Goal: Task Accomplishment & Management: Complete application form

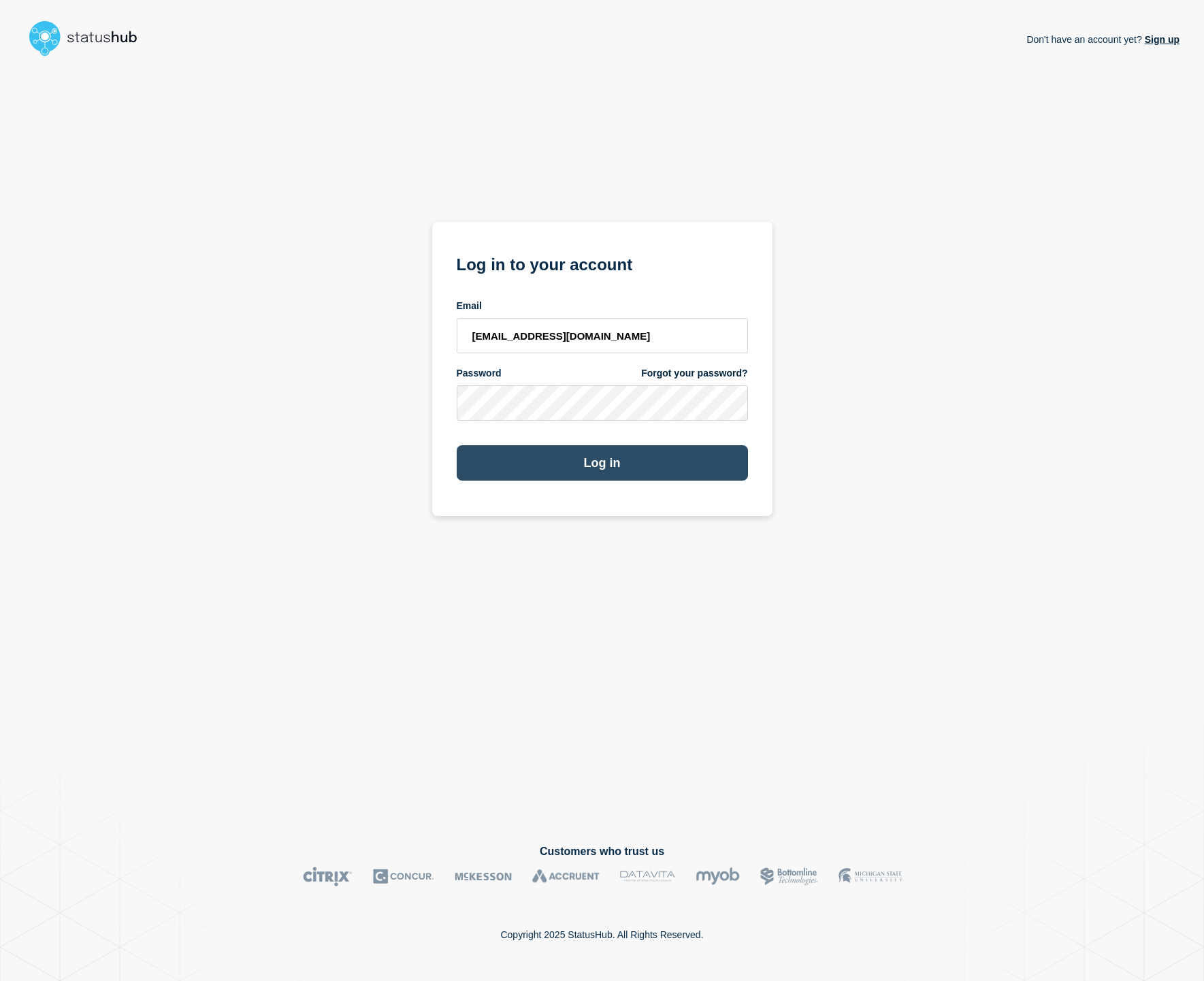
click at [658, 461] on button "Log in" at bounding box center [602, 462] width 291 height 36
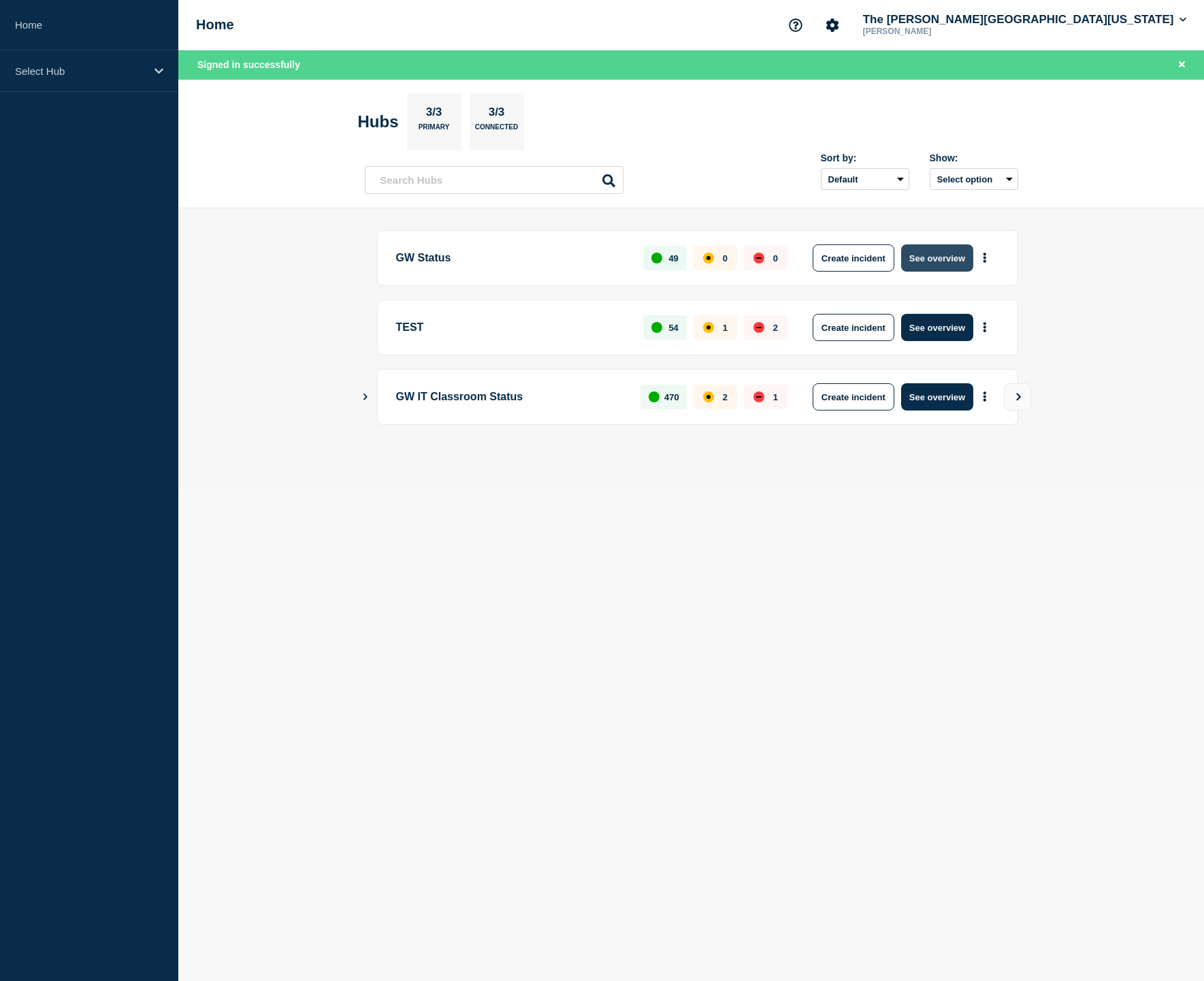
click at [935, 260] on button "See overview" at bounding box center [937, 258] width 72 height 27
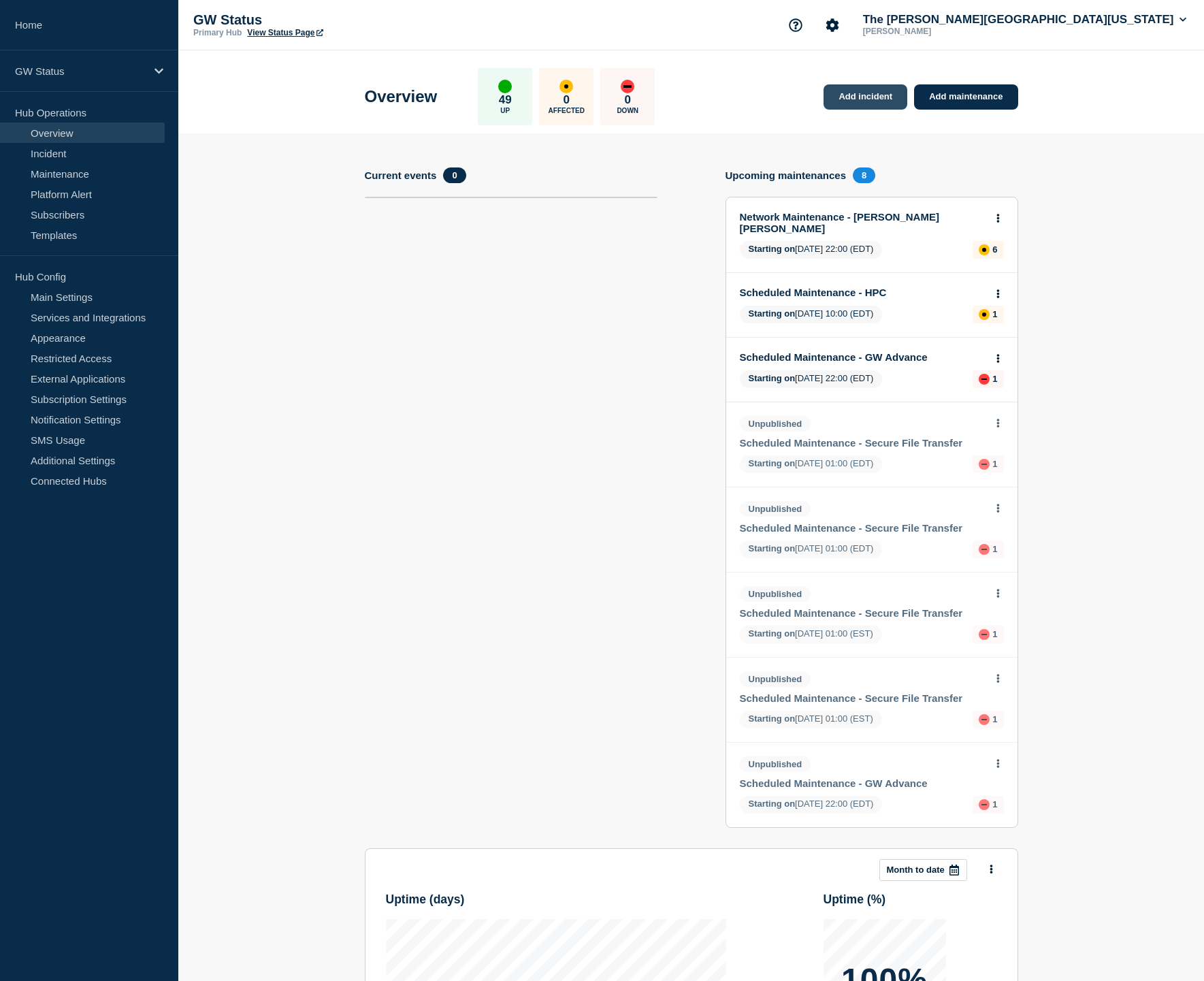
click at [874, 101] on link "Add incident" at bounding box center [865, 97] width 84 height 25
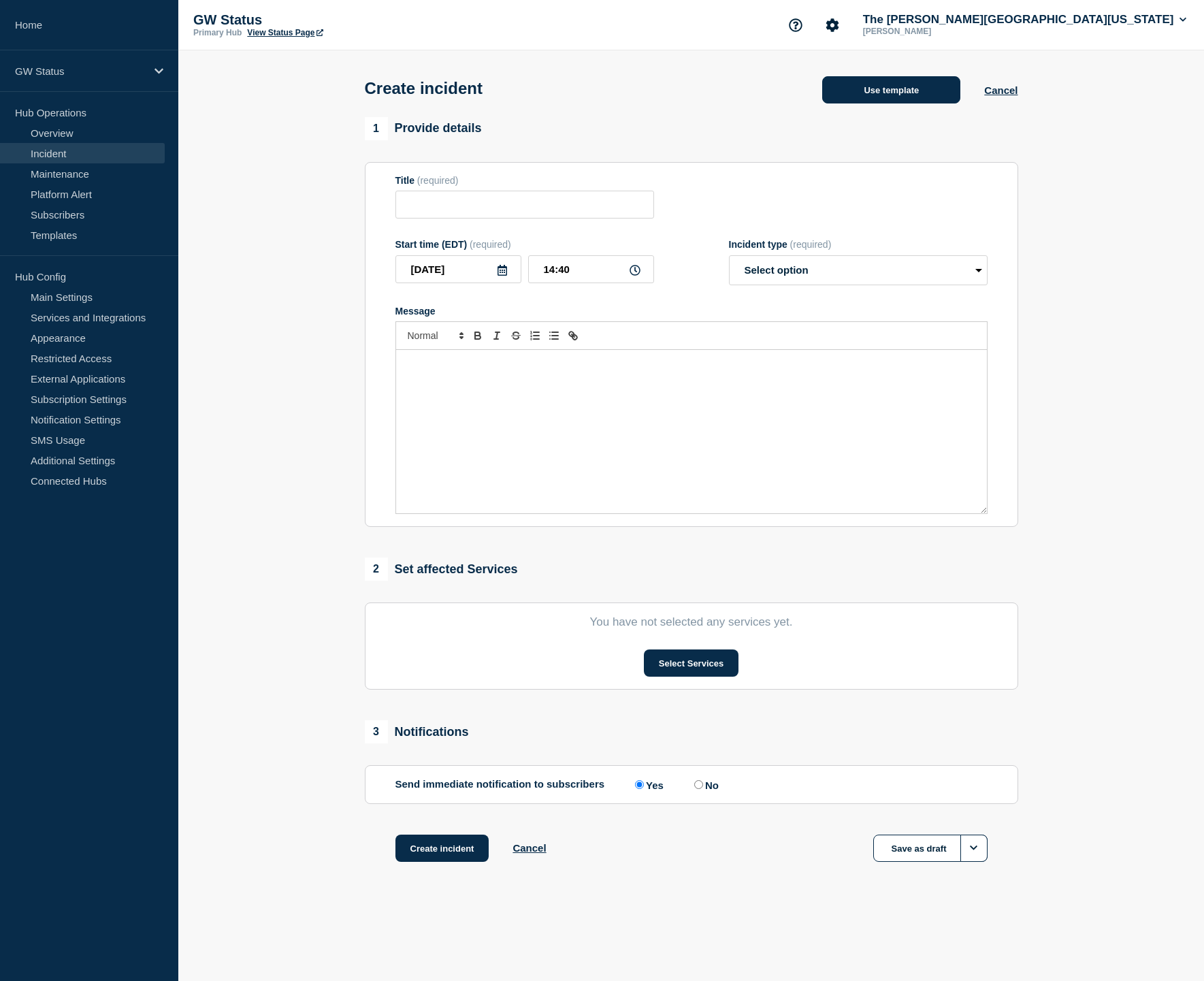
drag, startPoint x: 889, startPoint y: 108, endPoint x: 891, endPoint y: 101, distance: 7.3
click at [891, 103] on div "Create incident Use template Cancel" at bounding box center [691, 84] width 684 height 67
click at [891, 101] on button "Use template" at bounding box center [891, 90] width 138 height 27
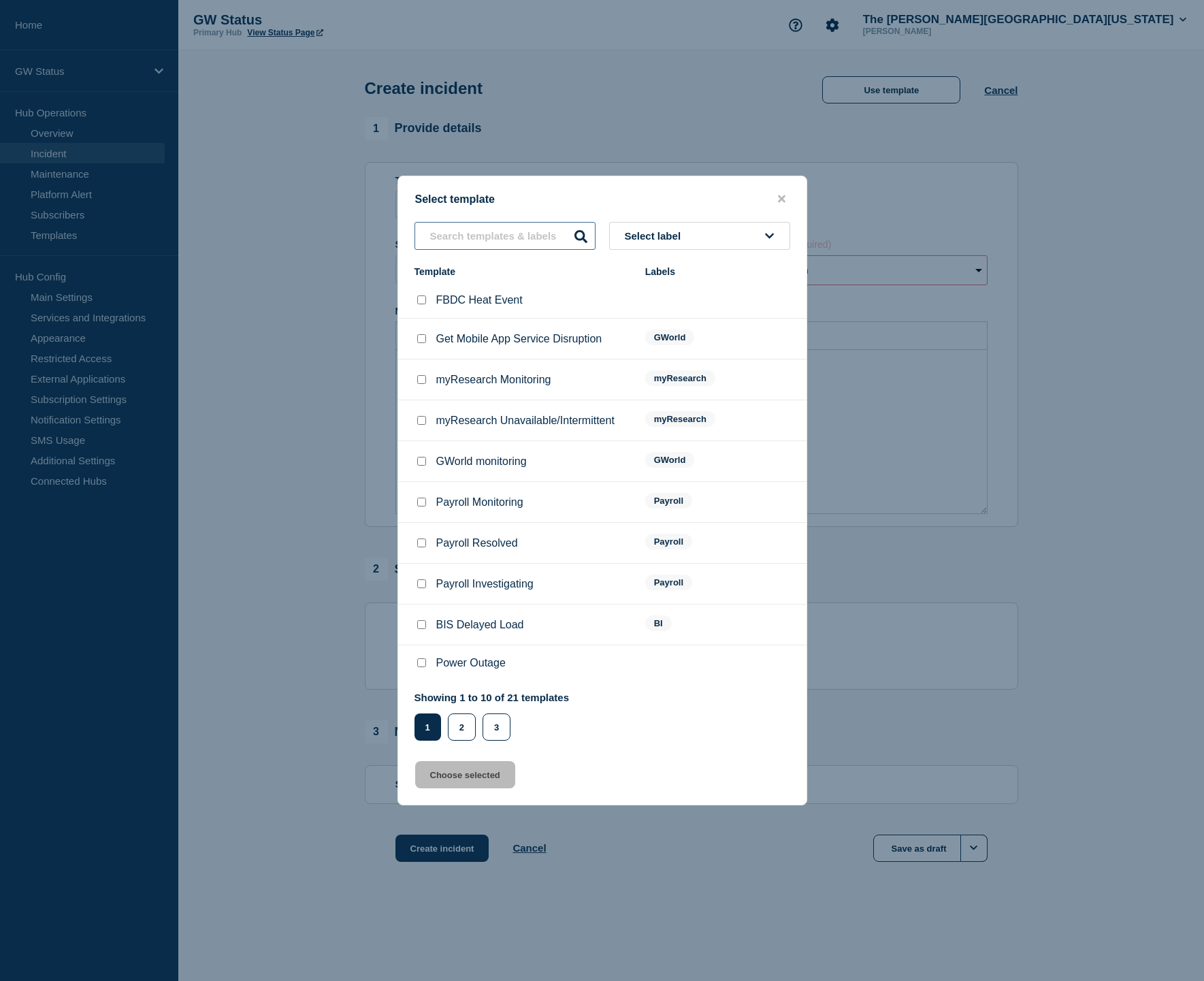
click at [525, 222] on input "text" at bounding box center [505, 235] width 181 height 28
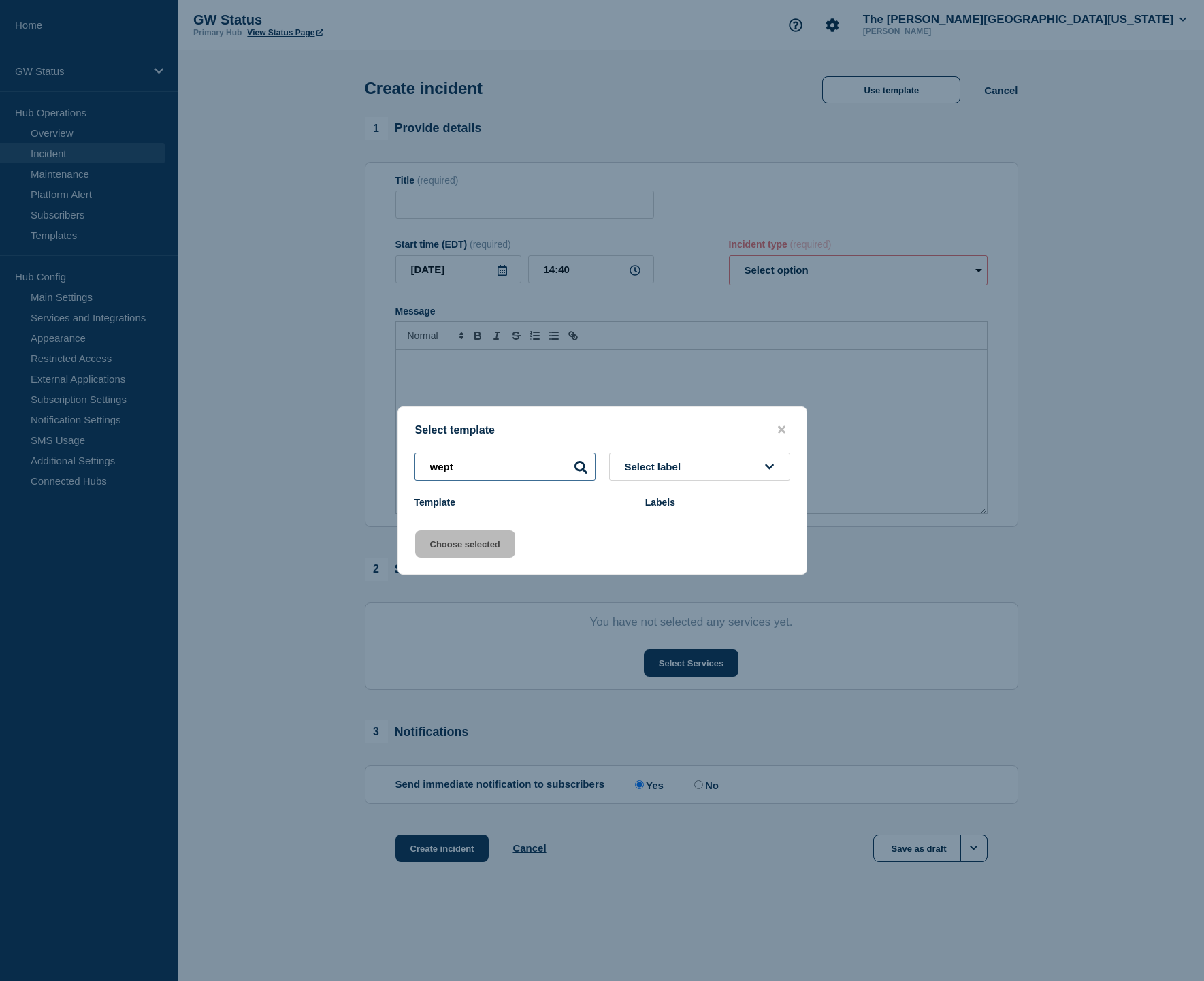
drag, startPoint x: 525, startPoint y: 222, endPoint x: 323, endPoint y: 445, distance: 300.9
click at [323, 445] on div "Select template wept Select label Template Labels Choose selected" at bounding box center [602, 490] width 1204 height 981
type input "w"
click at [673, 465] on span "Select label" at bounding box center [656, 466] width 62 height 11
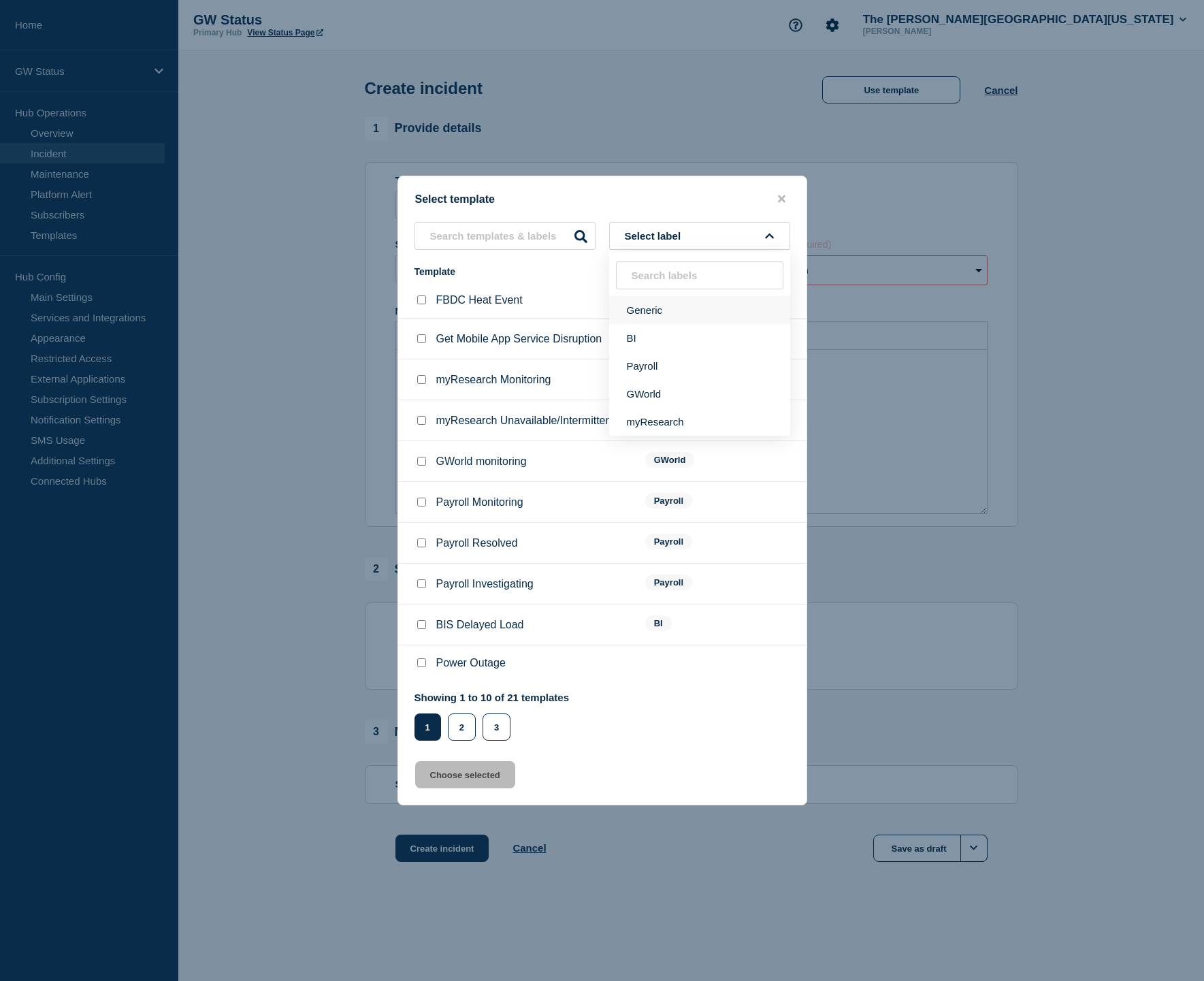
click at [664, 301] on button "Generic" at bounding box center [699, 310] width 181 height 28
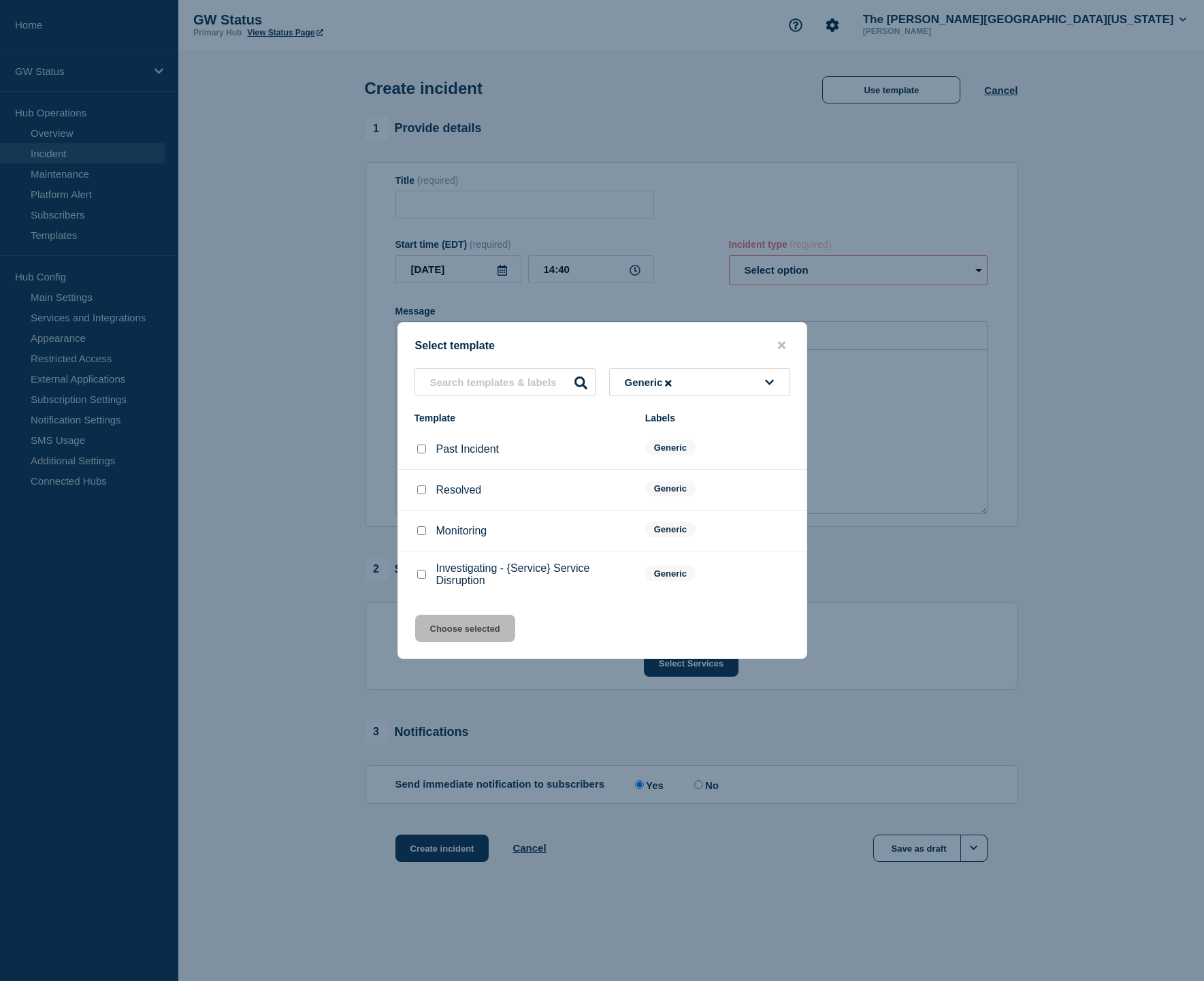
click at [422, 579] on input "Investigating - {Service} Service Disruption checkbox" at bounding box center [422, 575] width 9 height 9
checkbox input "true"
click at [464, 642] on button "Choose selected" at bounding box center [465, 628] width 100 height 27
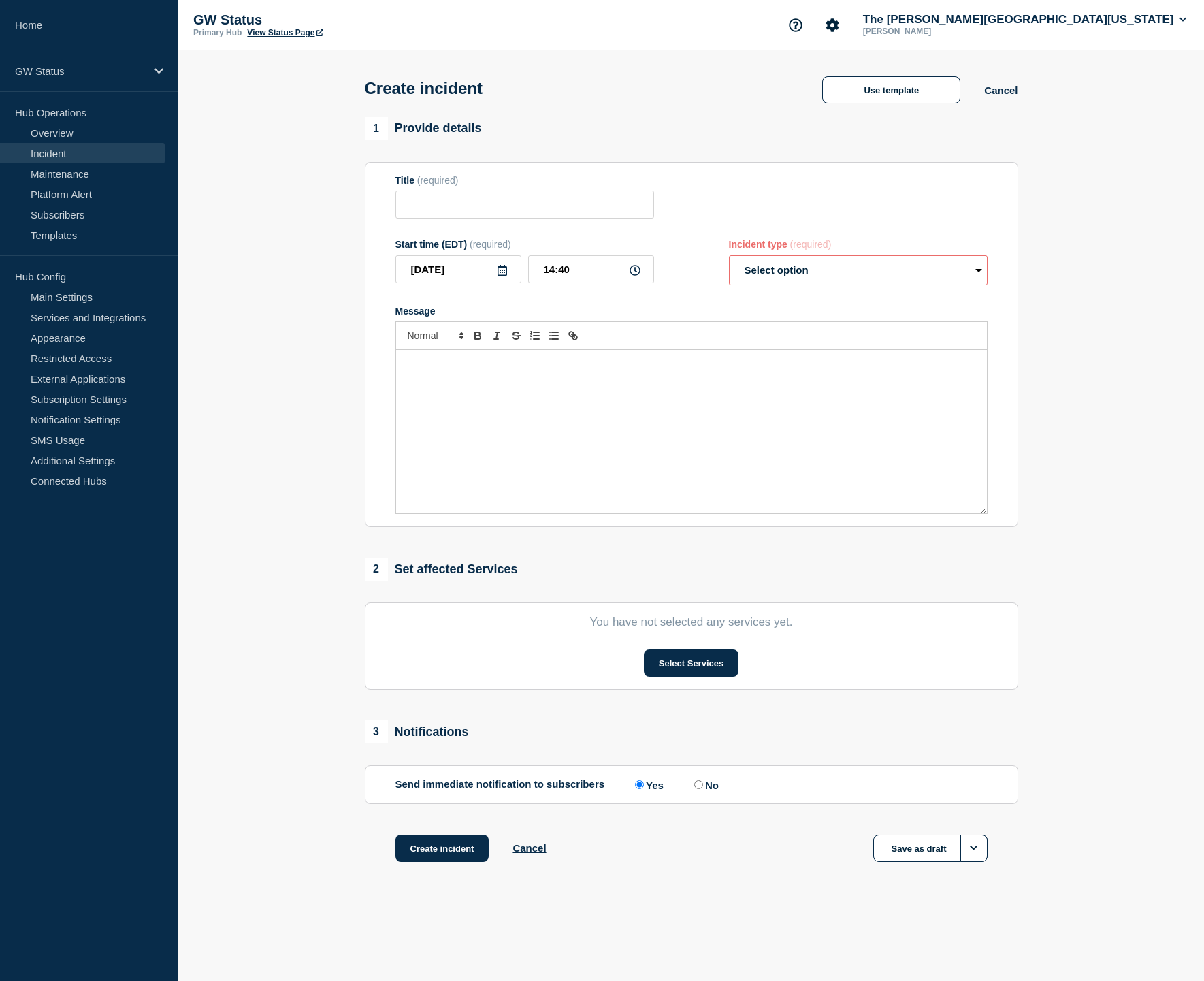
type input "Investigating - {Service} Service Disruption"
select select "investigating"
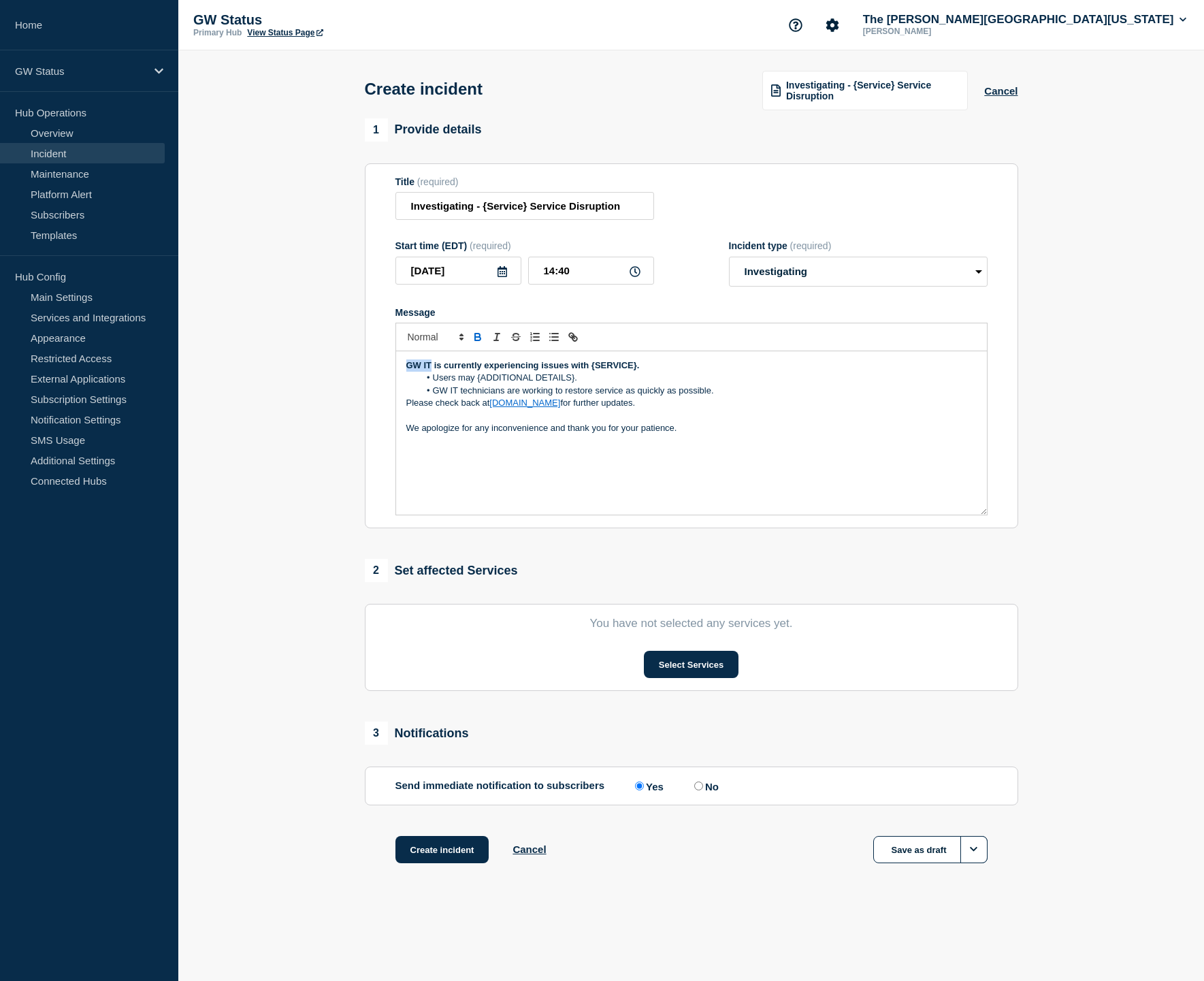
drag, startPoint x: 431, startPoint y: 377, endPoint x: 392, endPoint y: 376, distance: 39.0
click at [392, 376] on section "Title (required) Investigating - {Service} Service Disruption Start time (EDT) …" at bounding box center [692, 346] width 654 height 366
click at [589, 370] on strong "Wepa is currently experiencing issues with {SERVICE}." at bounding box center [522, 365] width 232 height 10
drag, startPoint x: 590, startPoint y: 379, endPoint x: 633, endPoint y: 378, distance: 43.0
click at [633, 370] on strong "Wepa is currently experiencing issues with {SERVICE}." at bounding box center [522, 365] width 232 height 10
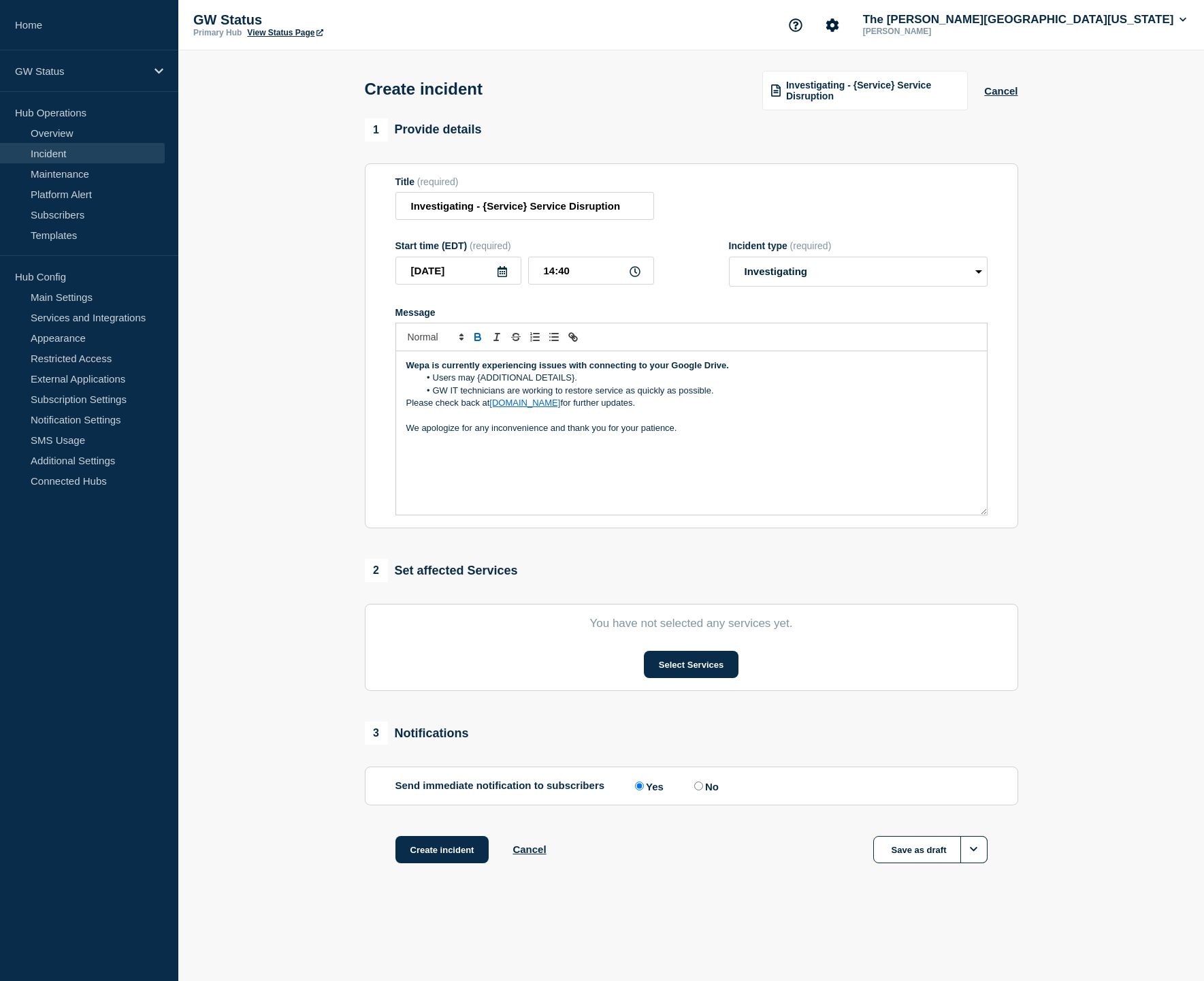
click at [432, 384] on li "Users may {ADDITIONAL DETAILS}." at bounding box center [698, 378] width 558 height 12
drag, startPoint x: 503, startPoint y: 390, endPoint x: 593, endPoint y: 393, distance: 90.0
click at [593, 384] on li "New users may {ADDITIONAL DETAILS}." at bounding box center [698, 378] width 558 height 12
click at [730, 397] on li "Users with exsisting connection between Wepa and Google drive are not affected." at bounding box center [698, 391] width 558 height 12
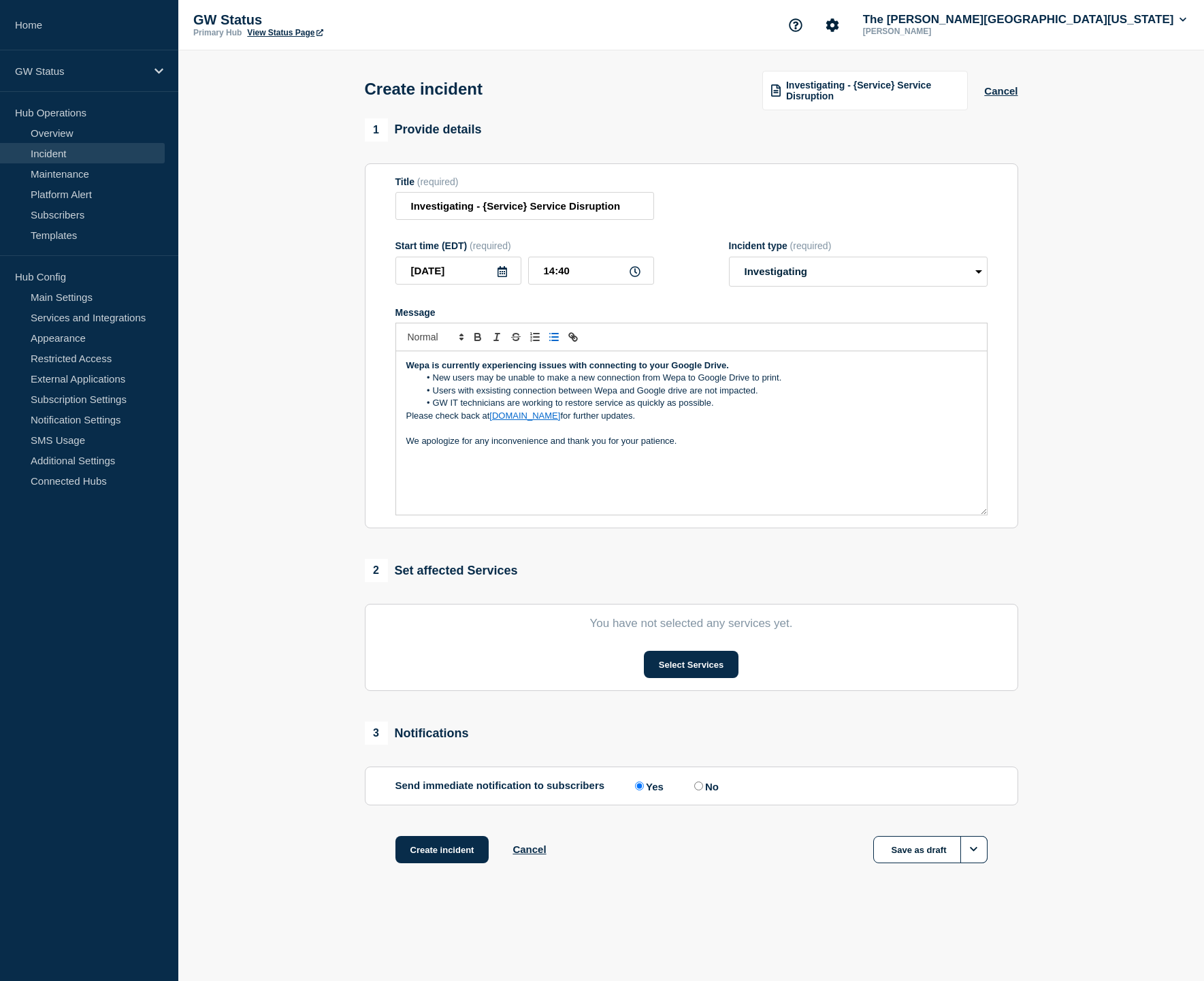
scroll to position [1, 0]
click at [794, 384] on li "New users may be unable to make a new connection from Wepa to Google Drive to p…" at bounding box center [698, 378] width 558 height 12
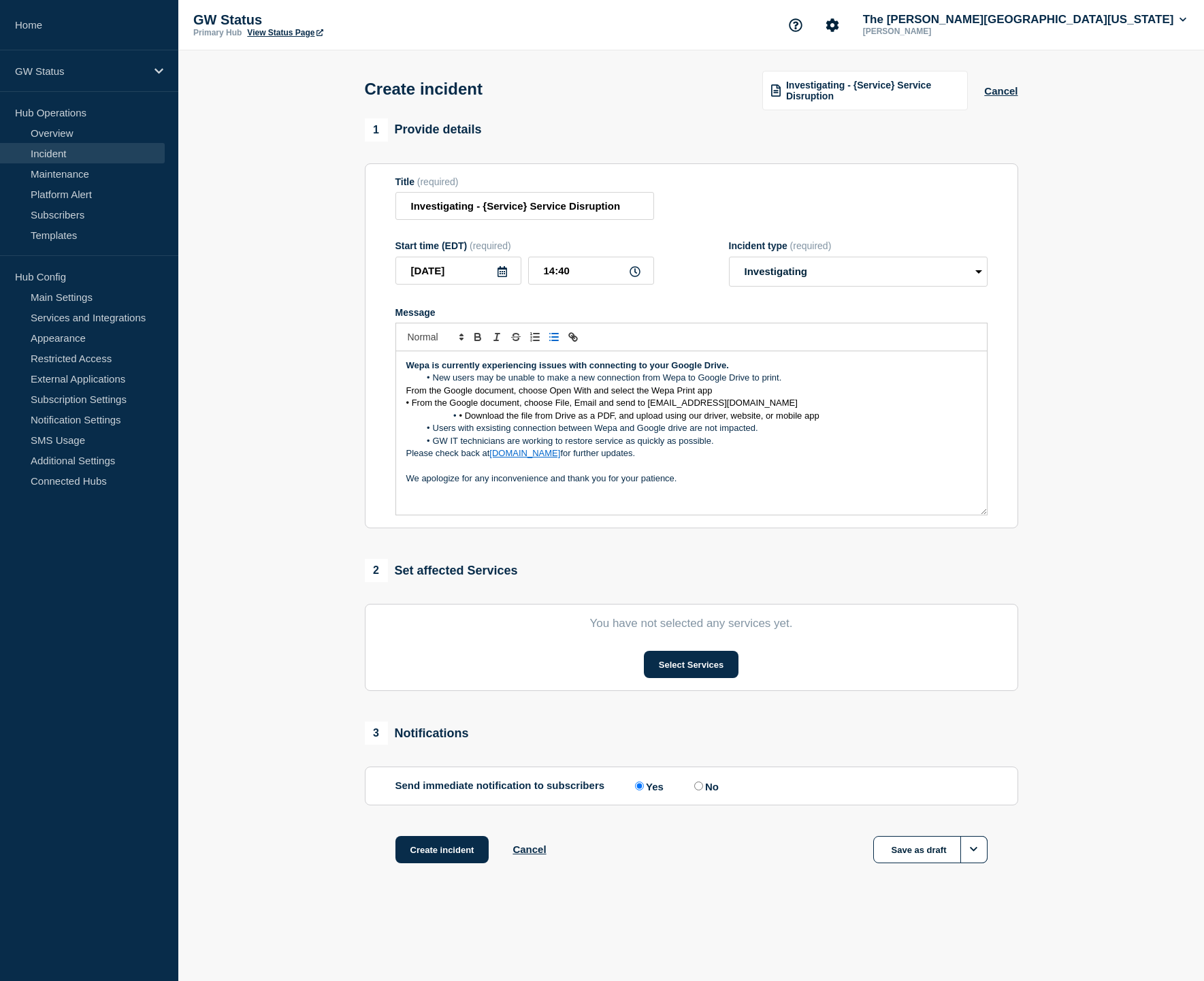
click at [464, 421] on span "• Download the file from Drive as a PDF, and upload using our driver, website, …" at bounding box center [639, 415] width 360 height 10
click at [410, 408] on span "• From the Google document, choose File, Email and send to print@wepanow.com" at bounding box center [602, 402] width 391 height 10
click at [411, 408] on span "• From the Google document, choose File, Email and send to print@wepanow.com" at bounding box center [602, 402] width 391 height 10
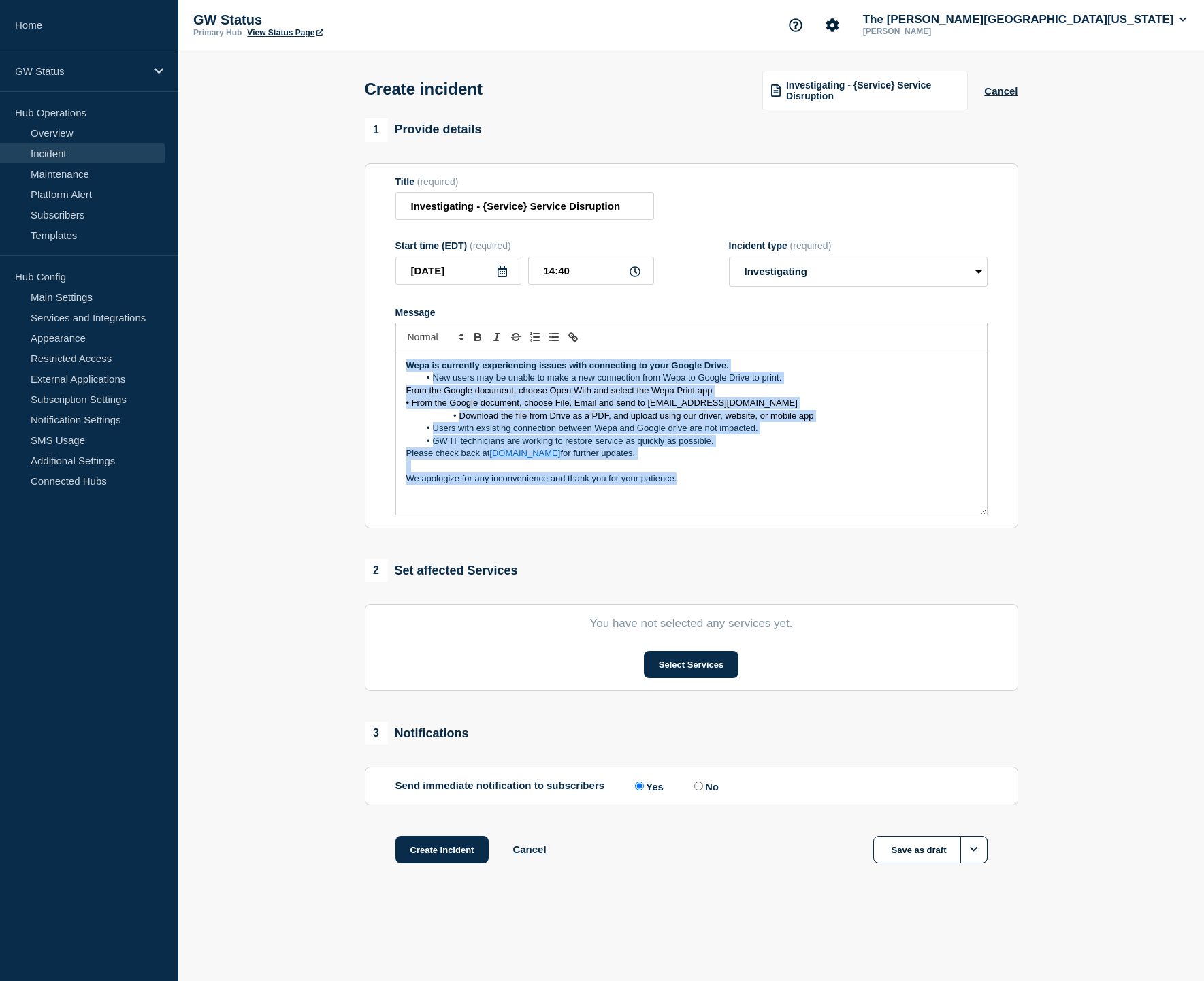
drag, startPoint x: 681, startPoint y: 489, endPoint x: 382, endPoint y: 374, distance: 320.4
click at [382, 374] on section "Title (required) Investigating - {Service} Service Disruption Start time (EDT) …" at bounding box center [692, 346] width 654 height 366
copy div "Wepa is currently experiencing issues with connecting to your Google Drive. New…"
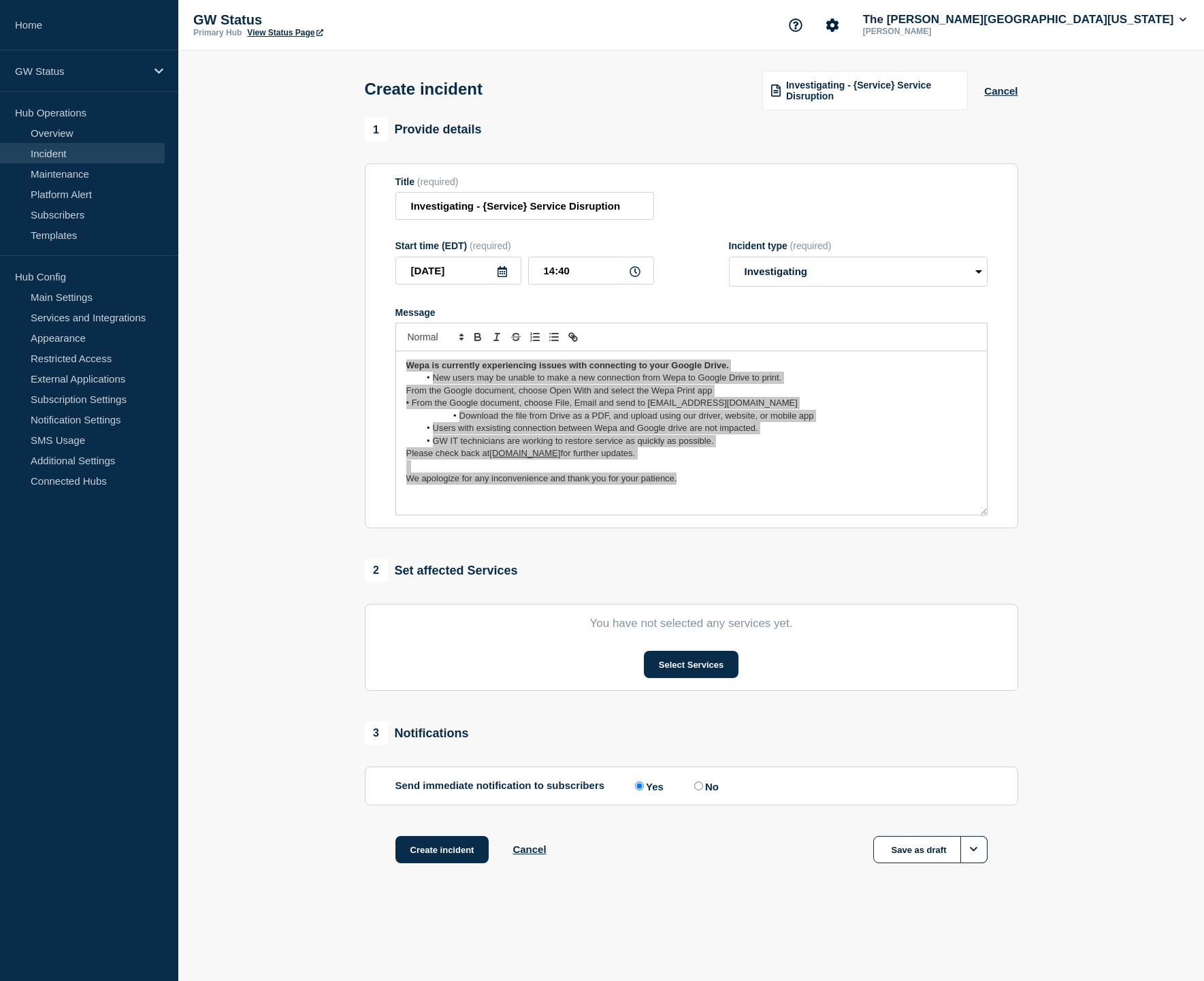
click at [683, 472] on p "Message" at bounding box center [692, 466] width 571 height 12
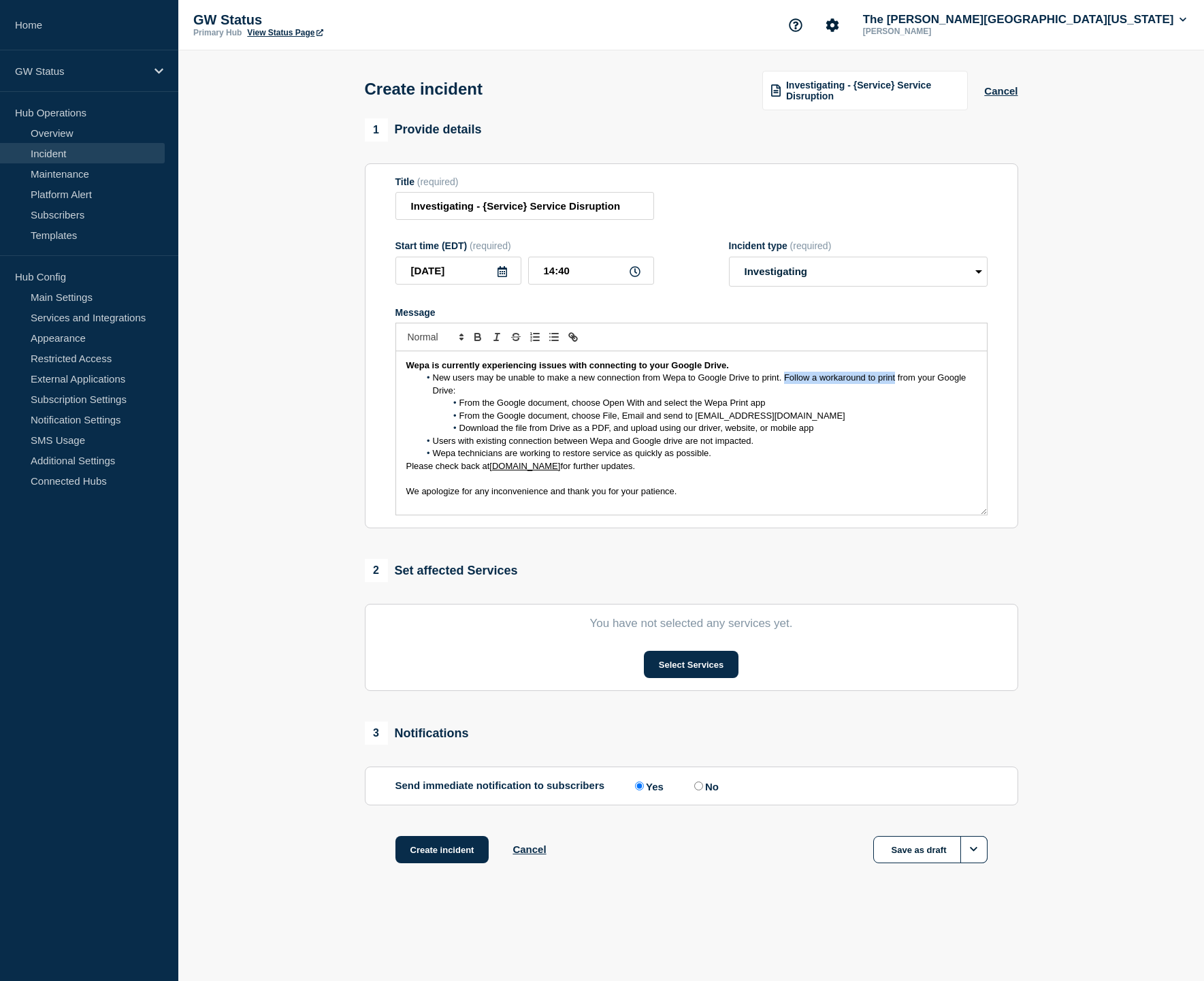
drag, startPoint x: 784, startPoint y: 390, endPoint x: 894, endPoint y: 391, distance: 110.0
click at [894, 391] on span "New users may be unable to make a new connection from Wepa to Google Drive to p…" at bounding box center [701, 384] width 536 height 23
click at [669, 675] on button "Select Services" at bounding box center [691, 665] width 95 height 27
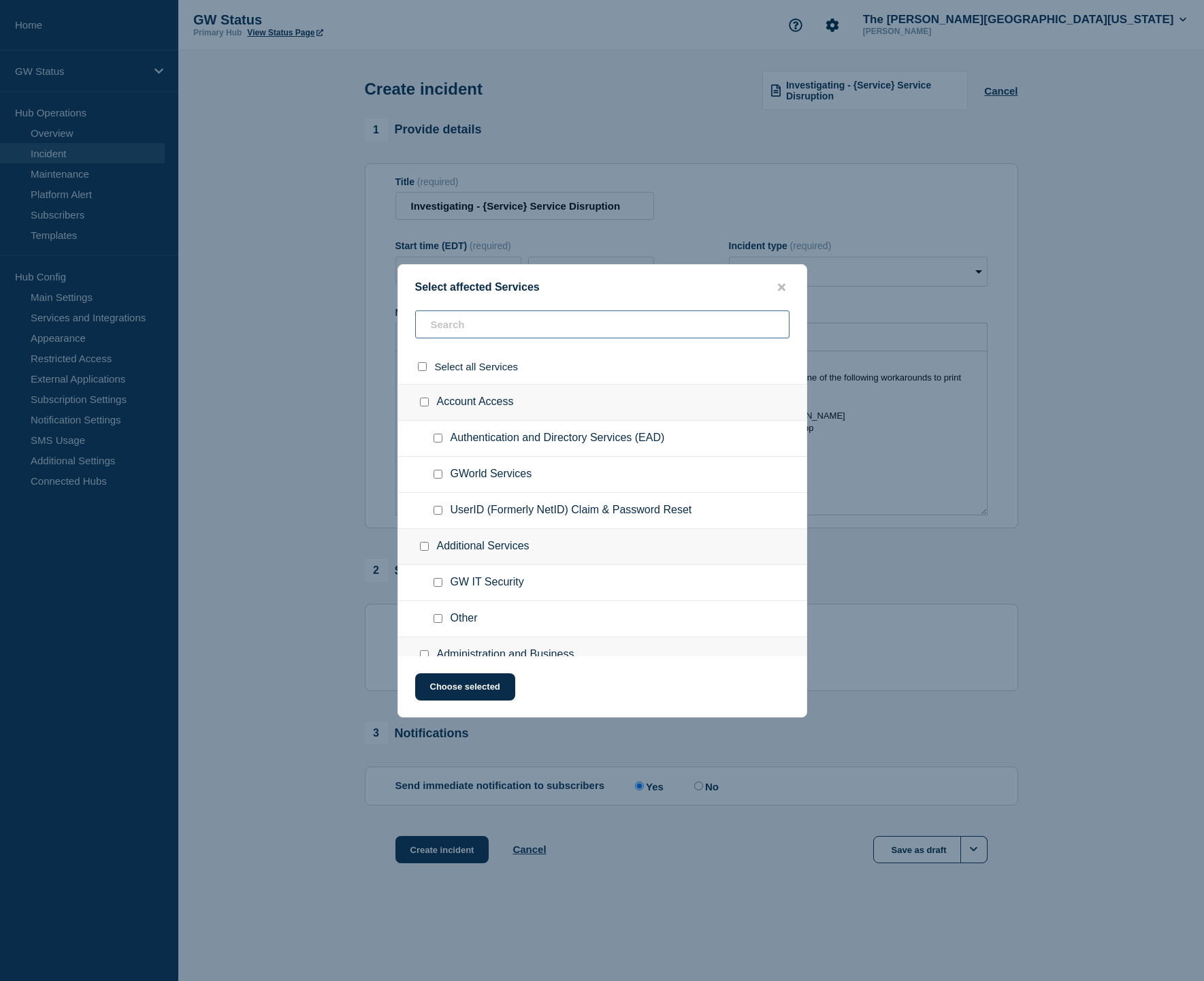
click at [575, 323] on input "text" at bounding box center [602, 324] width 375 height 28
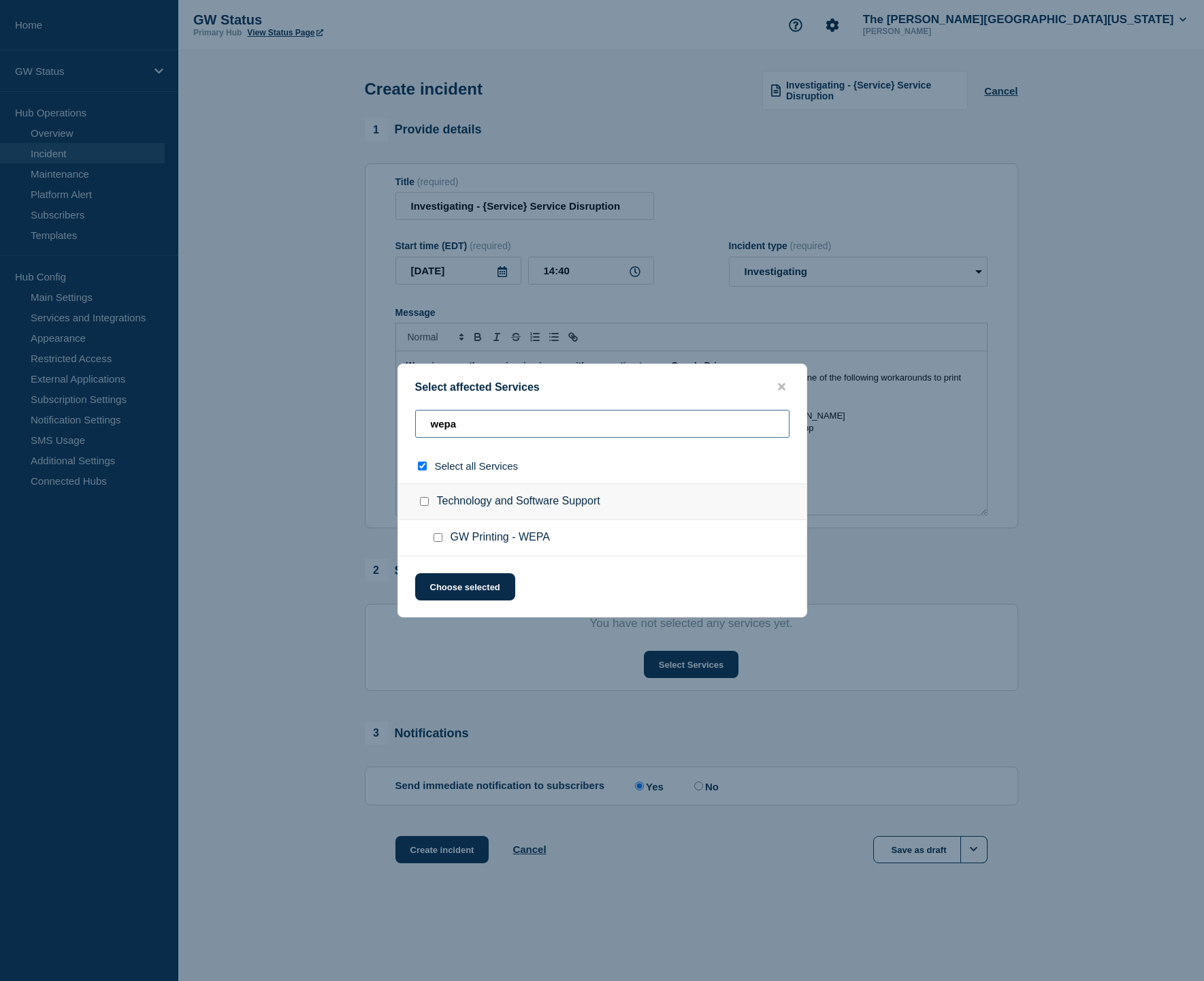
type input "wept"
checkbox input "true"
drag, startPoint x: 575, startPoint y: 323, endPoint x: 440, endPoint y: 544, distance: 259.0
click at [440, 573] on button "Choose selected" at bounding box center [465, 587] width 100 height 27
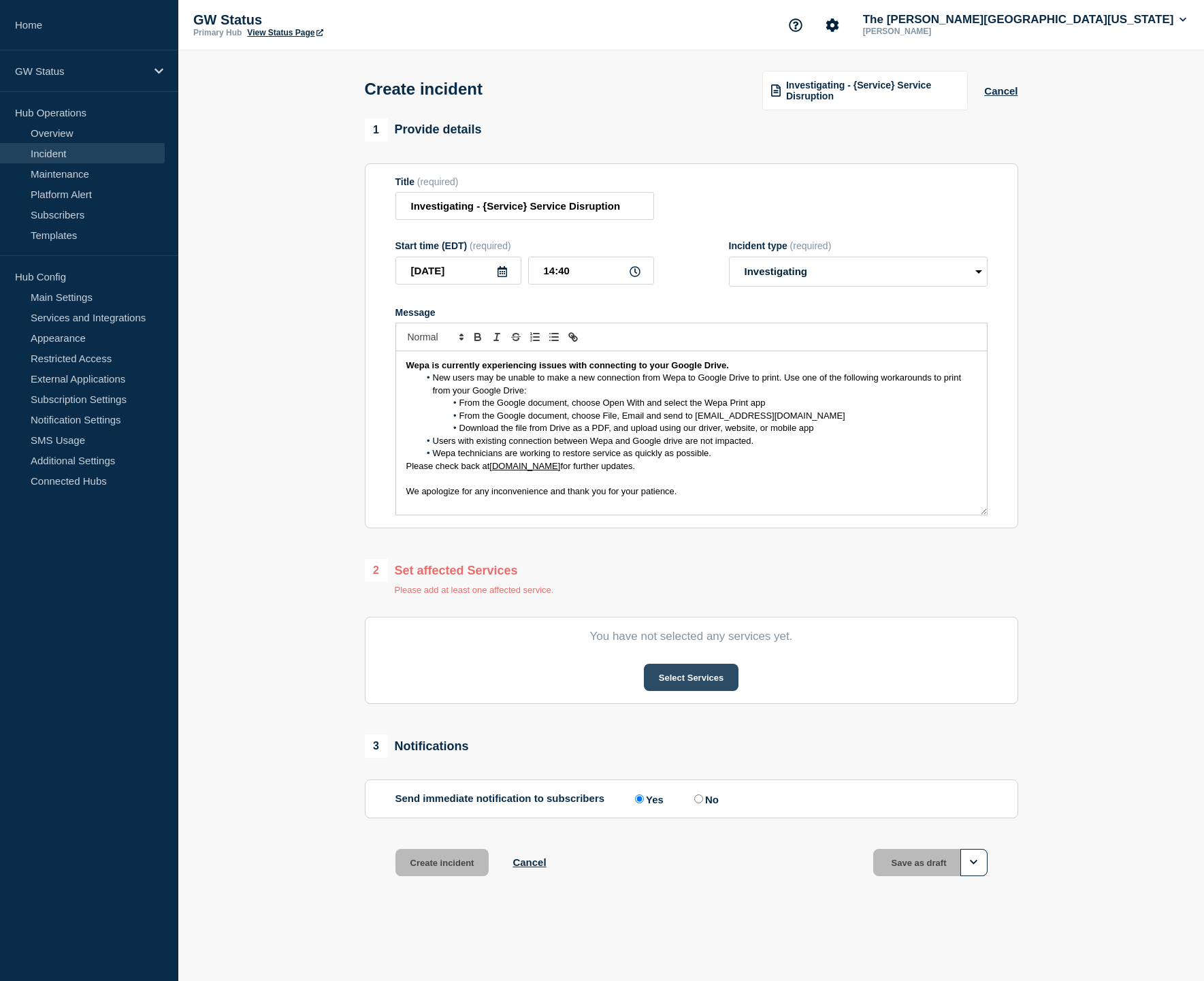
click at [679, 691] on button "Select Services" at bounding box center [691, 677] width 95 height 27
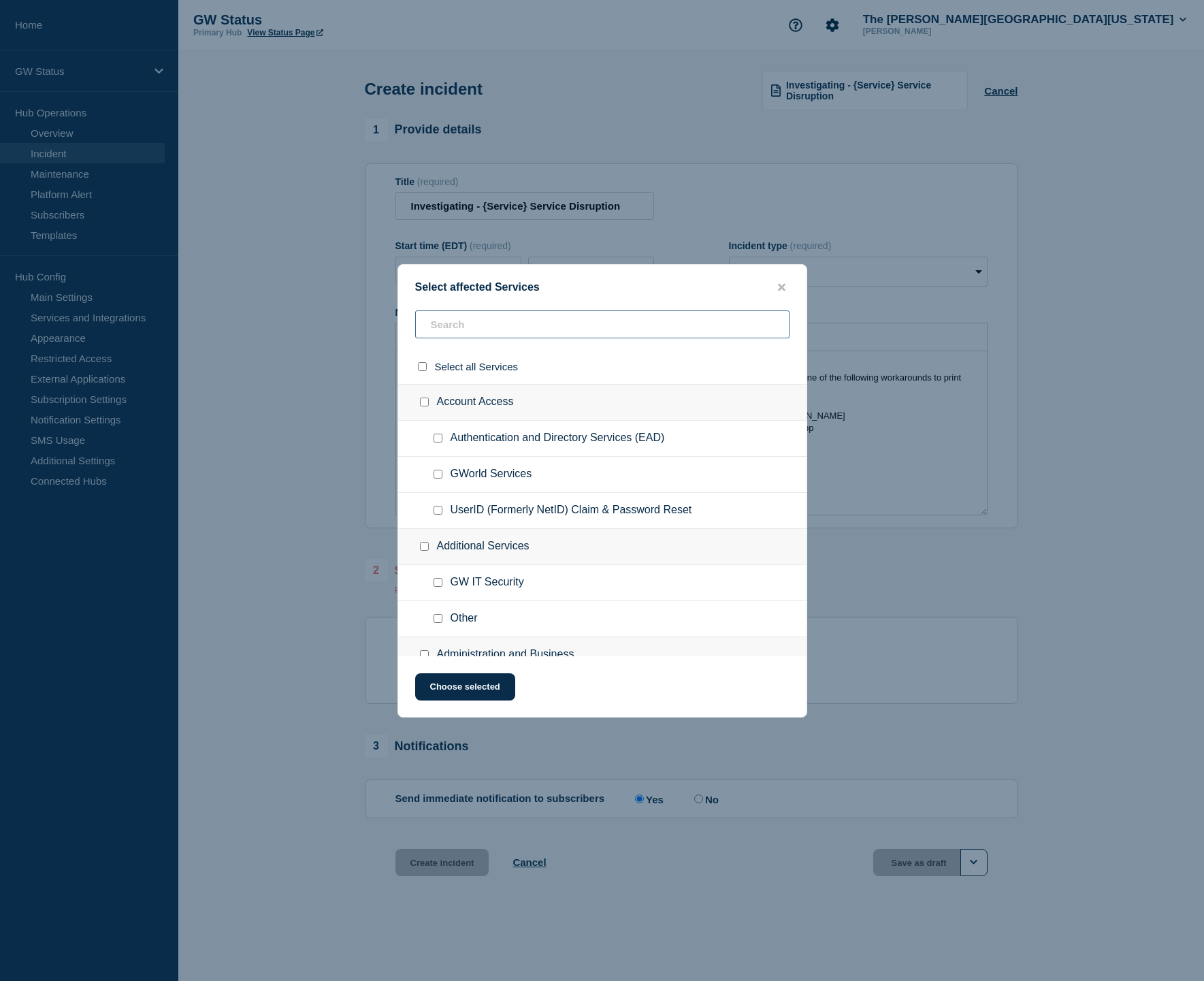
click at [466, 322] on input "text" at bounding box center [602, 324] width 375 height 28
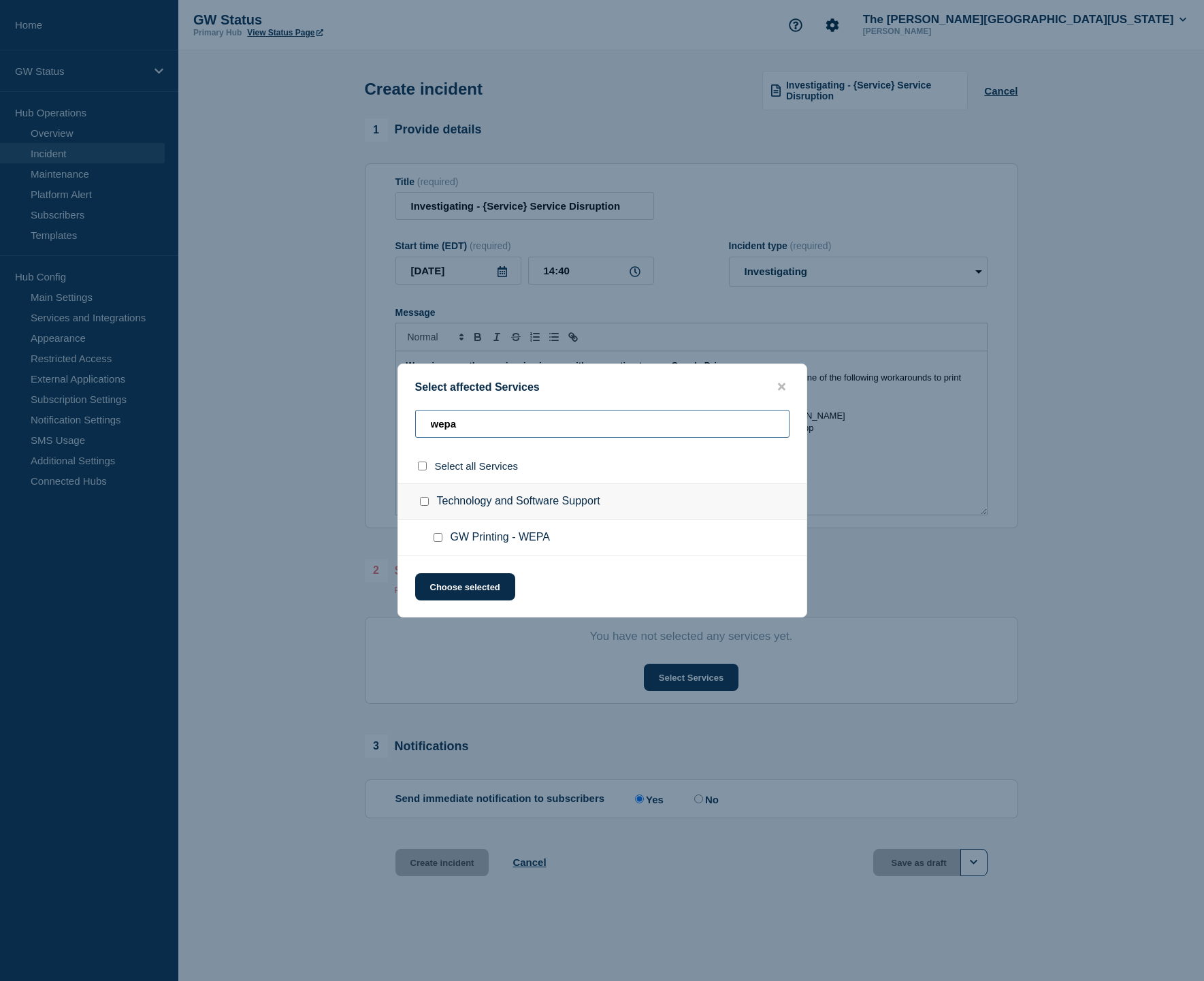
type input "wepa"
click at [438, 539] on input "GW Printing - WEPA checkbox" at bounding box center [438, 537] width 9 height 9
checkbox input "true"
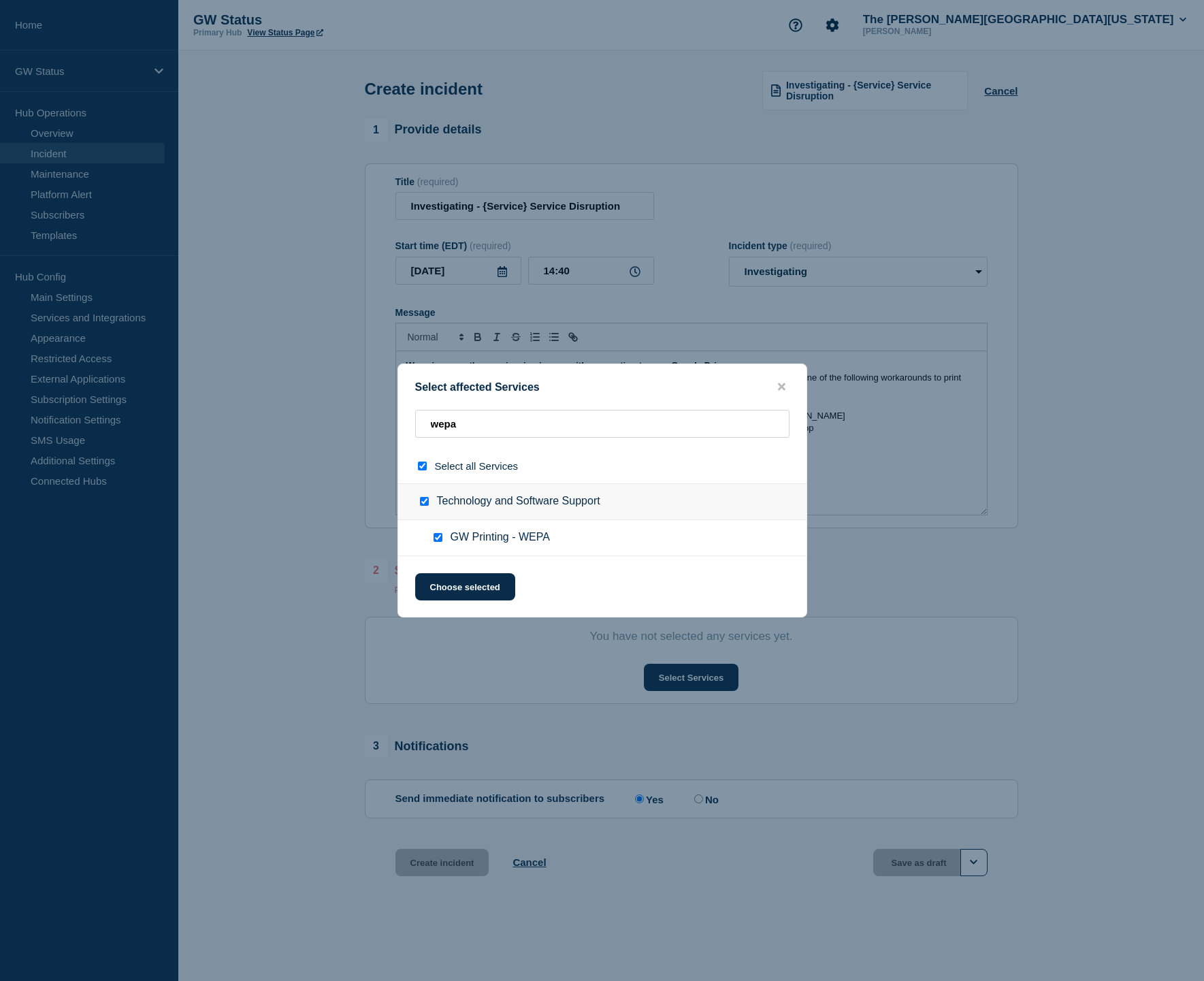
scroll to position [1, 0]
click at [454, 588] on button "Choose selected" at bounding box center [465, 587] width 100 height 27
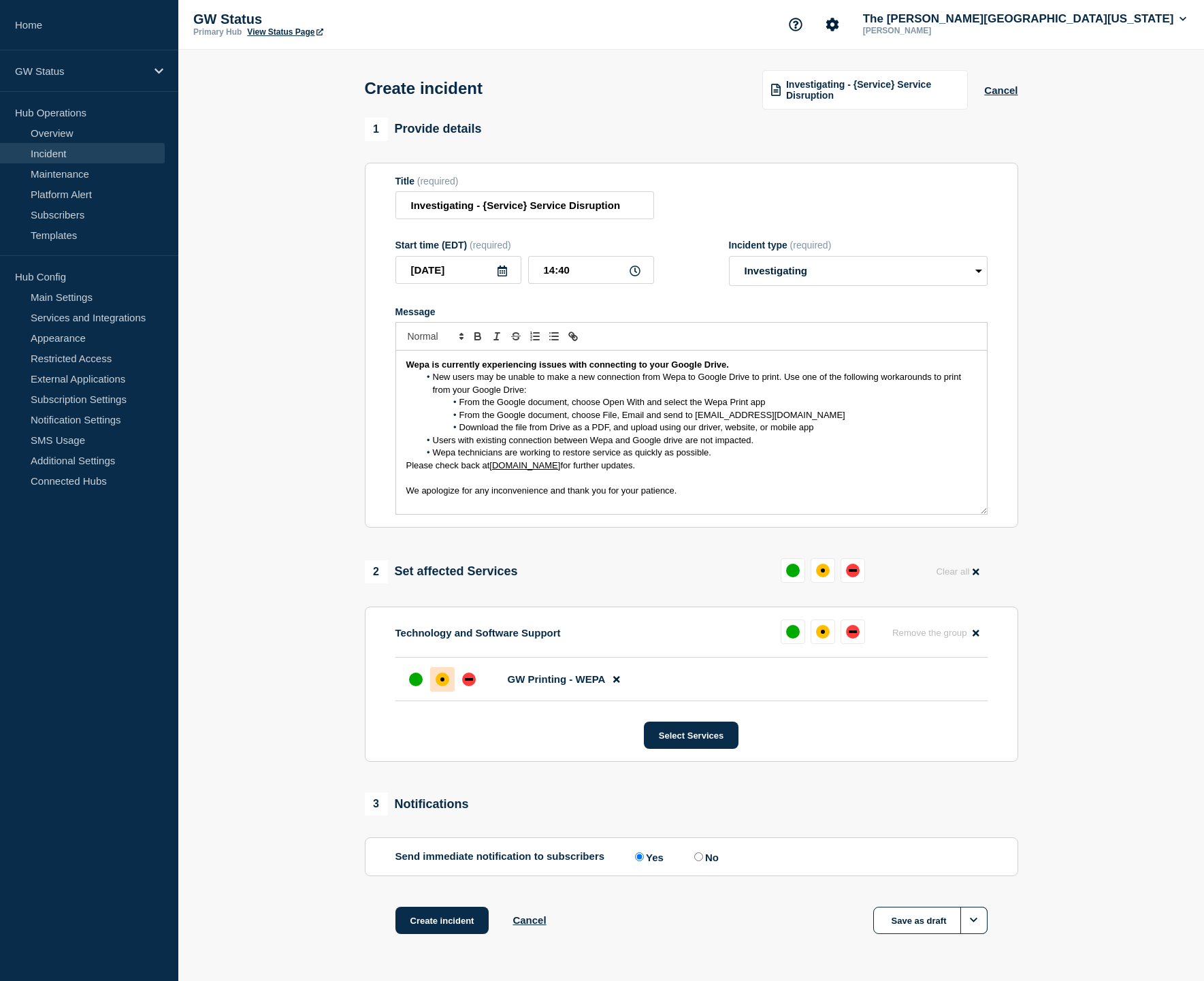
click at [453, 690] on div at bounding box center [442, 680] width 24 height 24
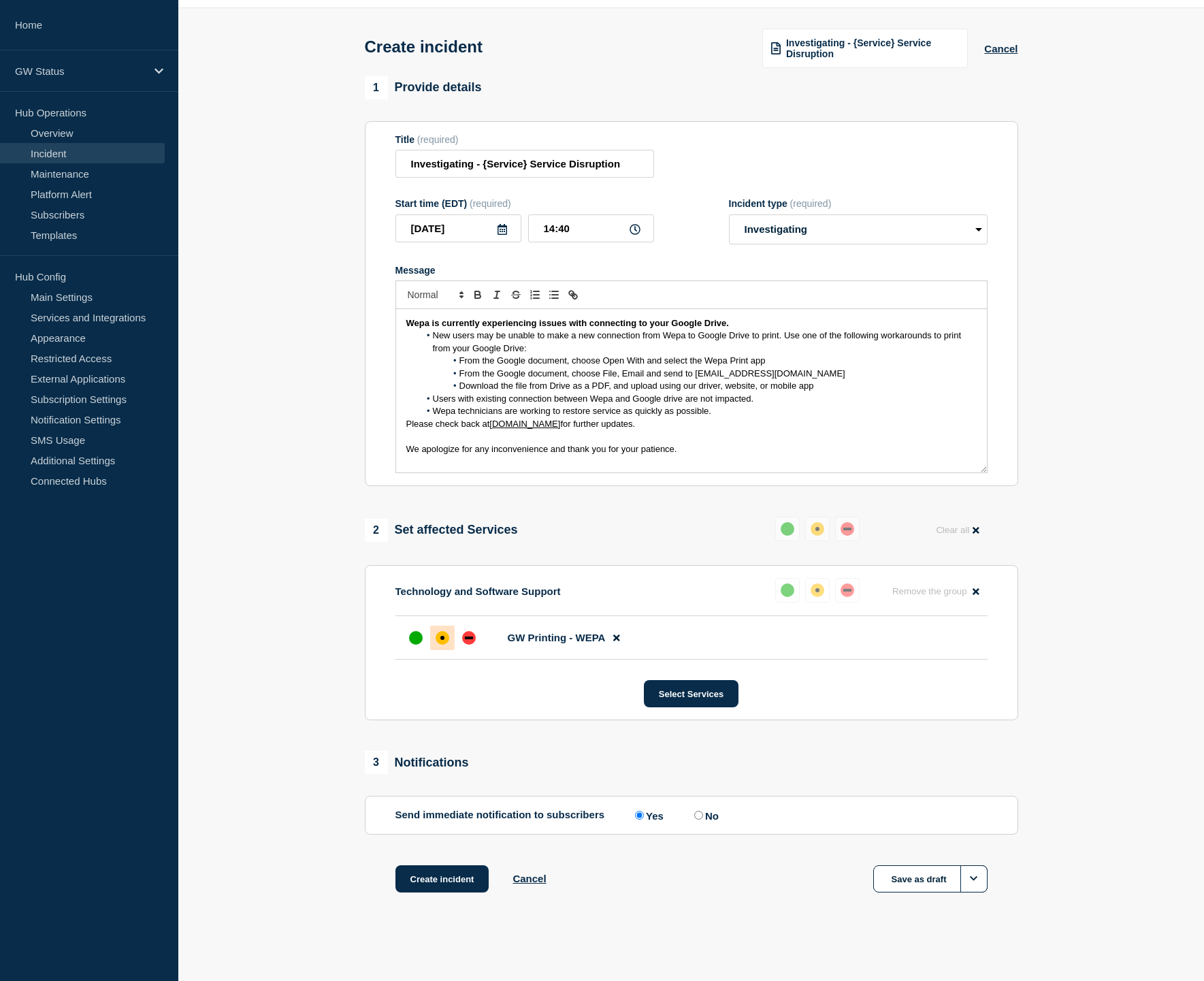
scroll to position [55, 0]
drag, startPoint x: 630, startPoint y: 159, endPoint x: 393, endPoint y: 152, distance: 237.1
click at [393, 152] on section "Title (required) Investigating - {Service} Service Disruption Start time (EDT) …" at bounding box center [692, 304] width 654 height 366
drag, startPoint x: 132, startPoint y: 241, endPoint x: 613, endPoint y: 157, distance: 488.3
click at [613, 157] on input "Investigating - {Service} Service Disruption" at bounding box center [525, 164] width 259 height 28
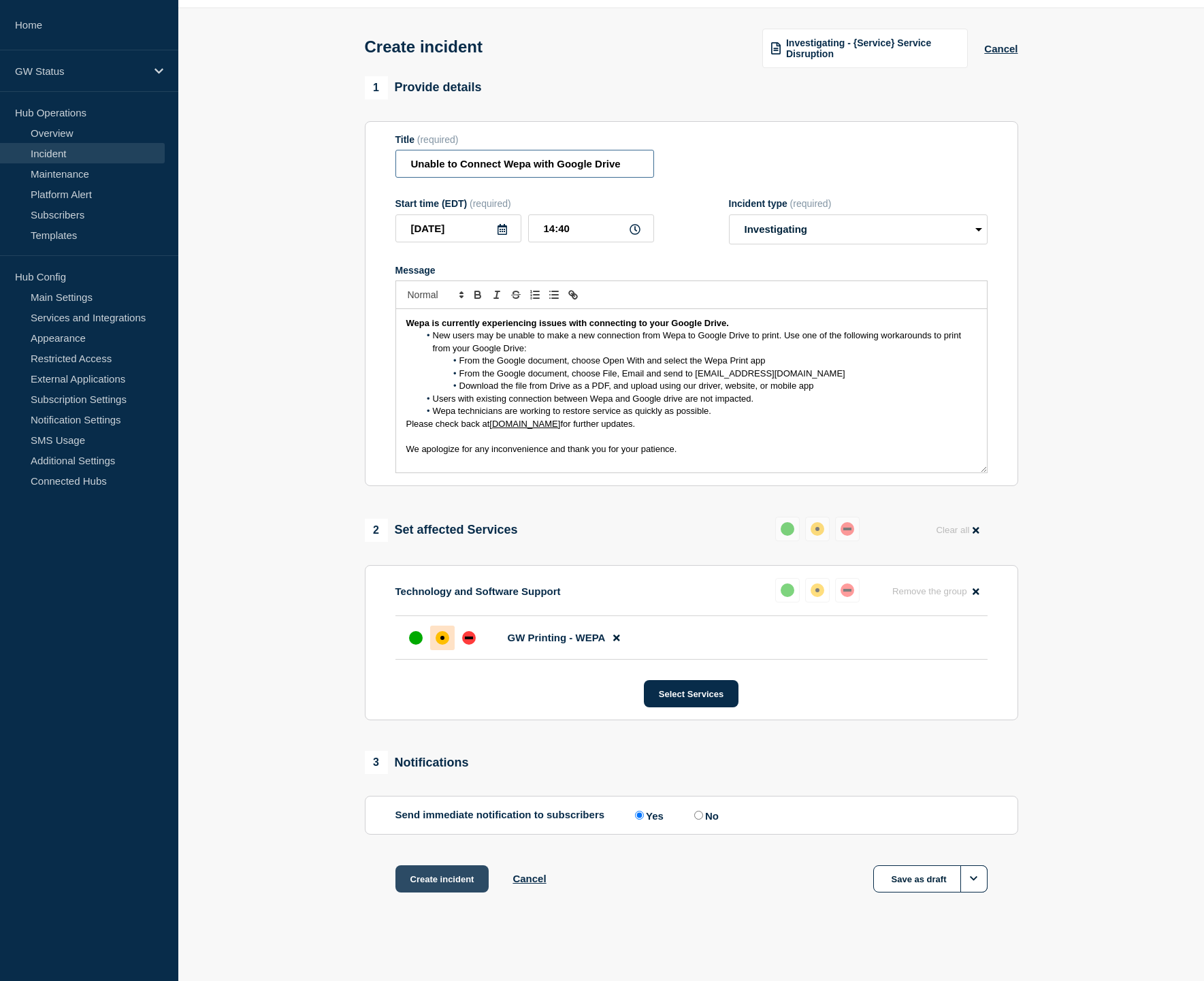
type input "Unable to Connect Wepa with Google Drive"
click at [465, 876] on button "Create incident" at bounding box center [443, 879] width 94 height 27
